Goal: Check status: Check status

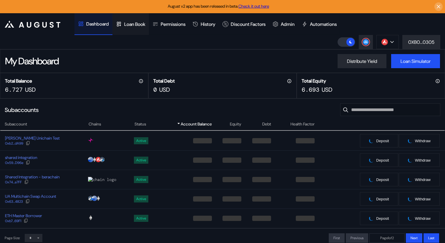
click at [137, 23] on div "Loan Book" at bounding box center [134, 24] width 21 height 6
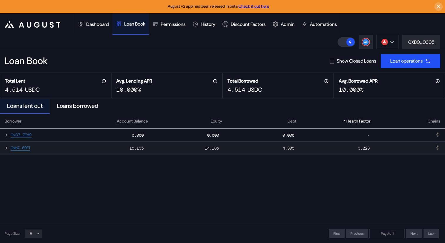
click at [5, 149] on icon at bounding box center [6, 148] width 5 height 5
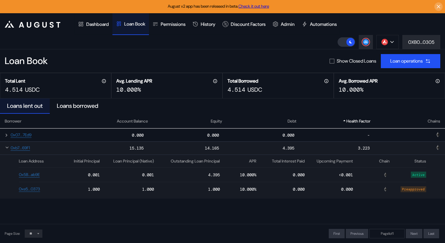
click at [5, 149] on icon at bounding box center [7, 147] width 5 height 5
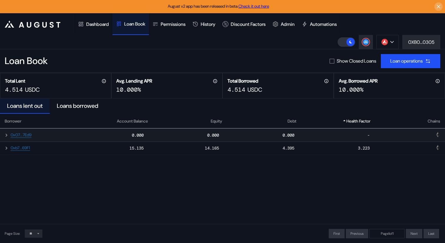
click at [6, 137] on icon at bounding box center [6, 135] width 5 height 5
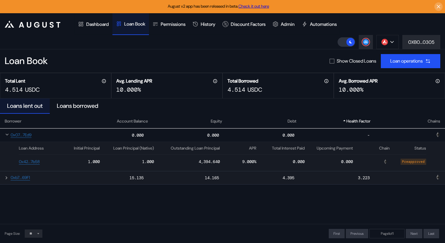
click at [4, 179] on icon at bounding box center [6, 178] width 5 height 5
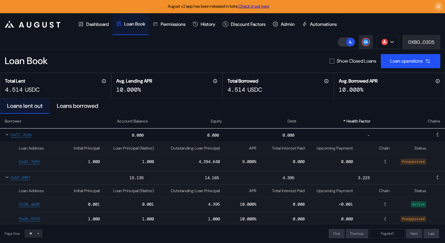
scroll to position [6, 0]
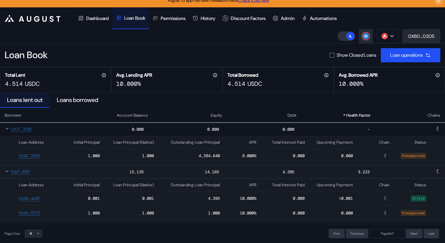
click at [5, 170] on icon at bounding box center [7, 171] width 5 height 5
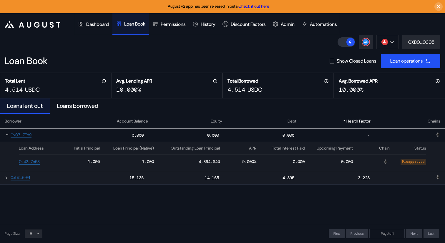
scroll to position [0, 0]
click at [7, 137] on div at bounding box center [7, 135] width 5 height 6
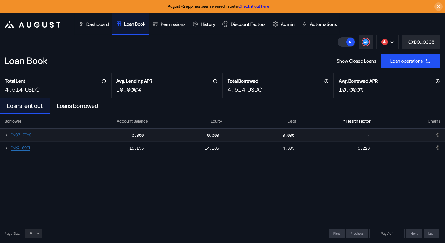
click at [6, 135] on icon at bounding box center [6, 135] width 5 height 5
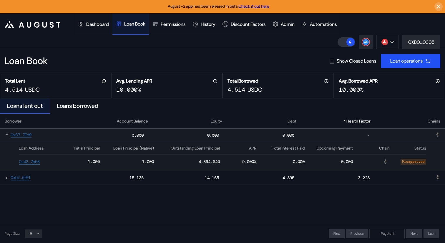
click at [6, 135] on icon at bounding box center [7, 134] width 5 height 5
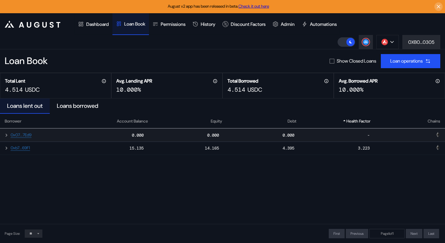
click at [6, 135] on icon at bounding box center [6, 135] width 5 height 5
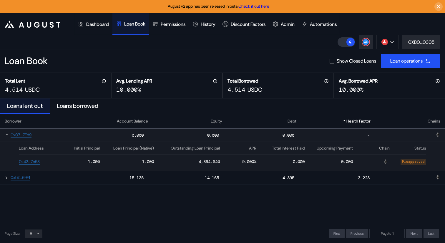
click at [4, 134] on div "0x07...7Ed9" at bounding box center [34, 135] width 68 height 6
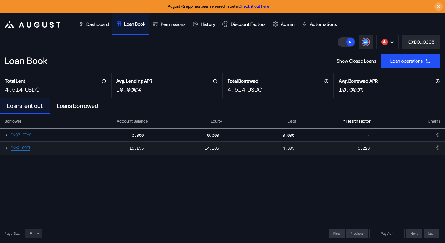
click at [6, 150] on icon at bounding box center [6, 148] width 1 height 2
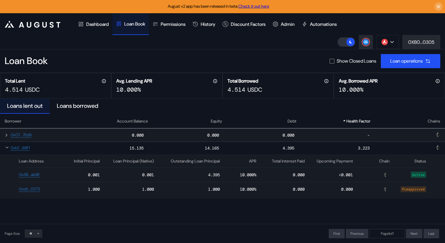
click at [9, 138] on div at bounding box center [7, 135] width 5 height 6
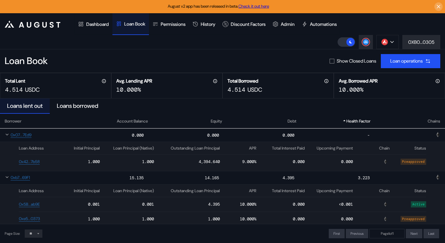
scroll to position [6, 0]
